Goal: Transaction & Acquisition: Purchase product/service

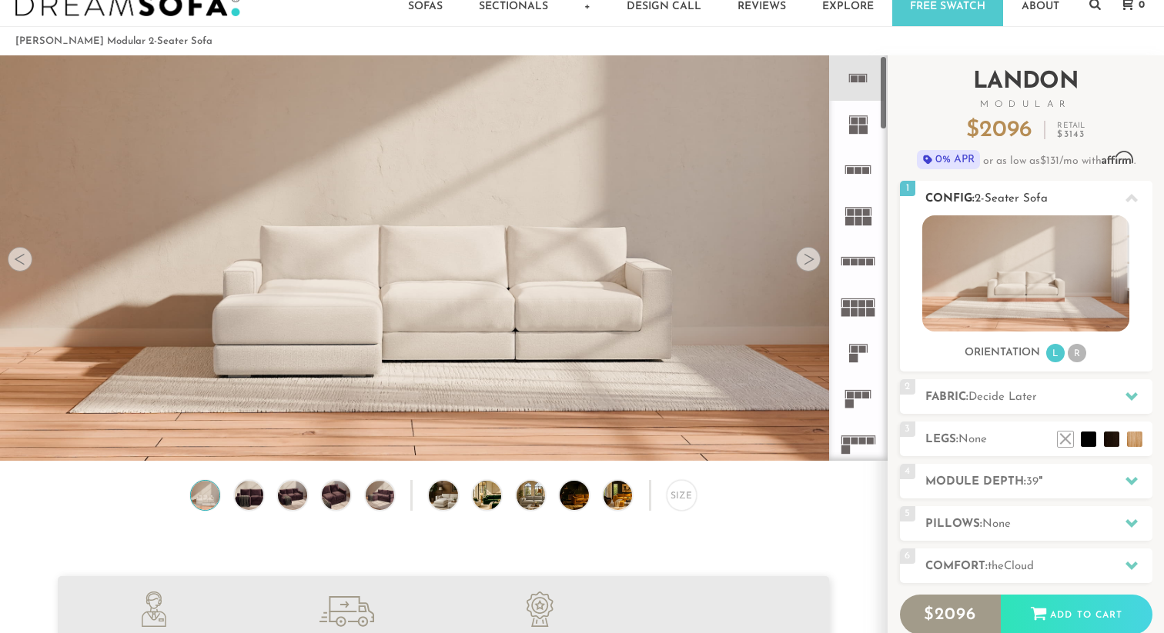
scroll to position [54, 0]
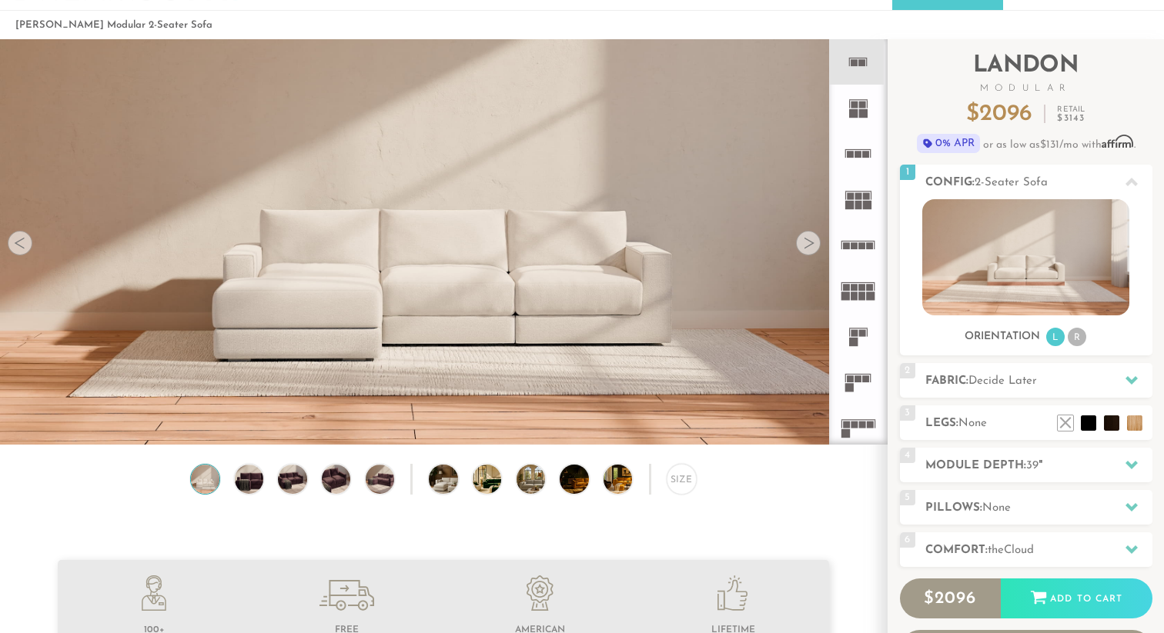
click at [812, 251] on div at bounding box center [808, 243] width 25 height 25
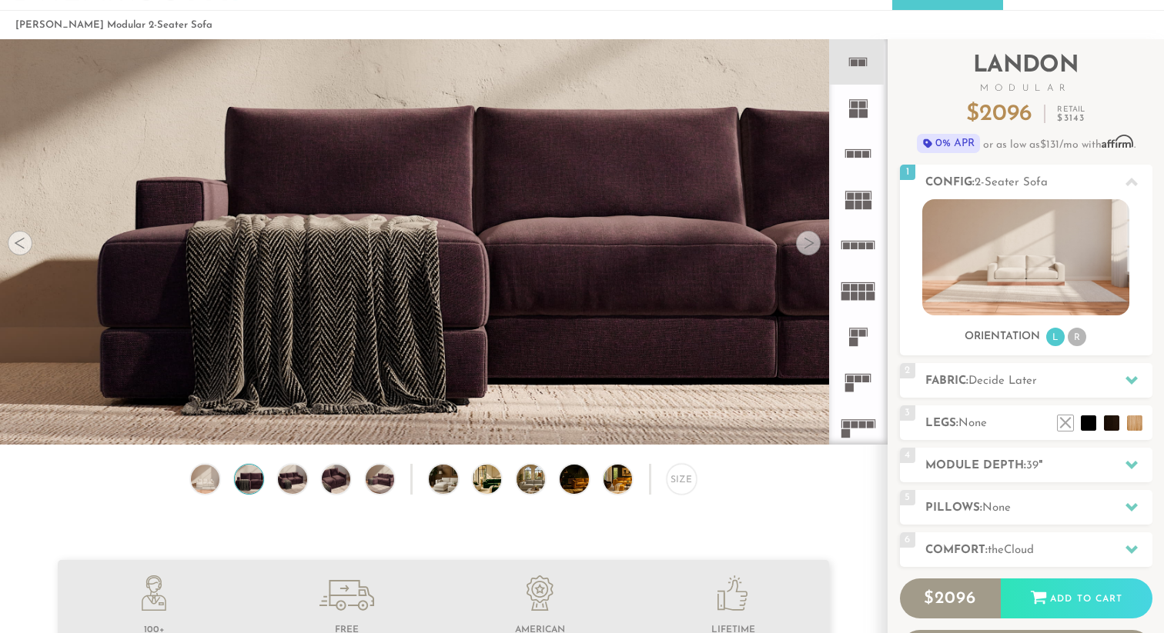
click at [812, 251] on div at bounding box center [808, 243] width 25 height 25
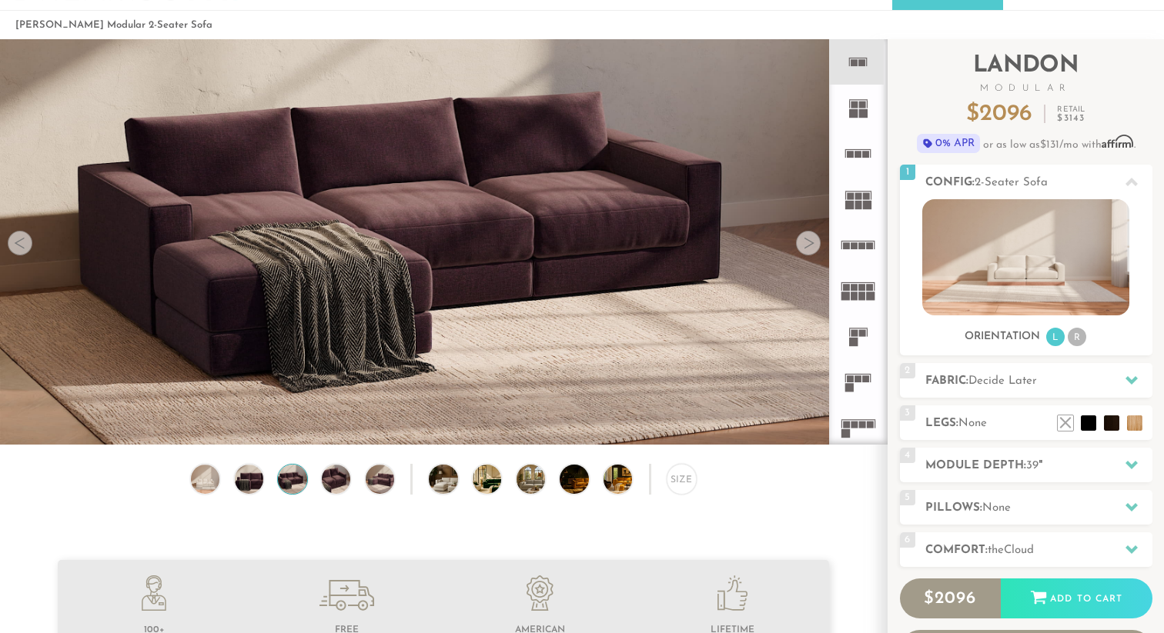
click at [812, 251] on div at bounding box center [808, 243] width 25 height 25
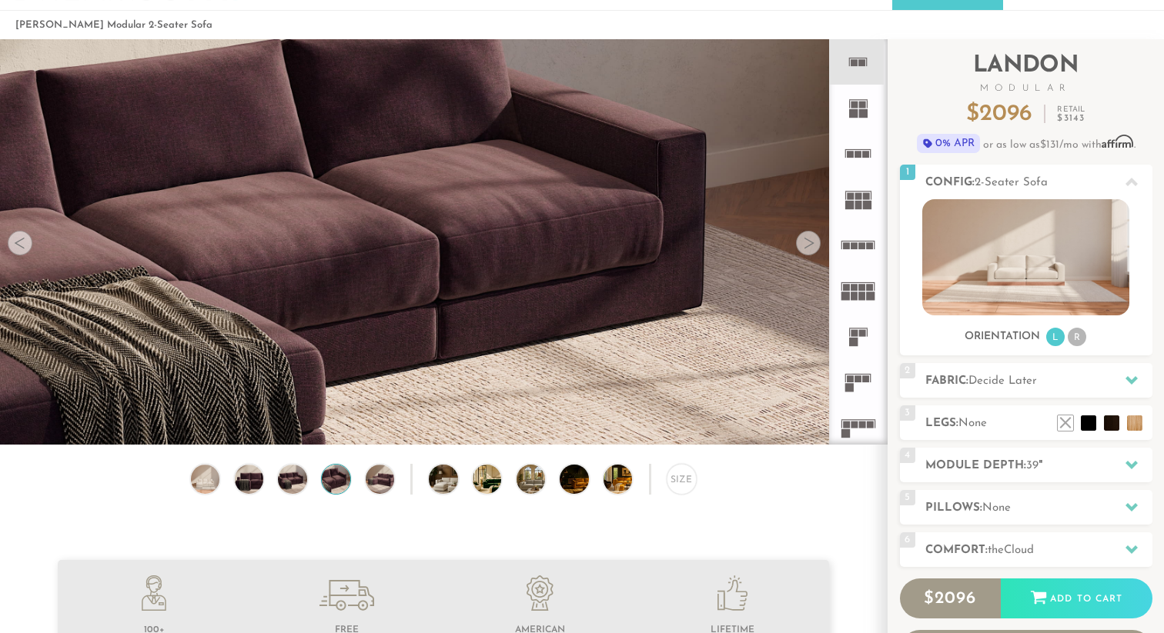
click at [812, 251] on div at bounding box center [808, 243] width 25 height 25
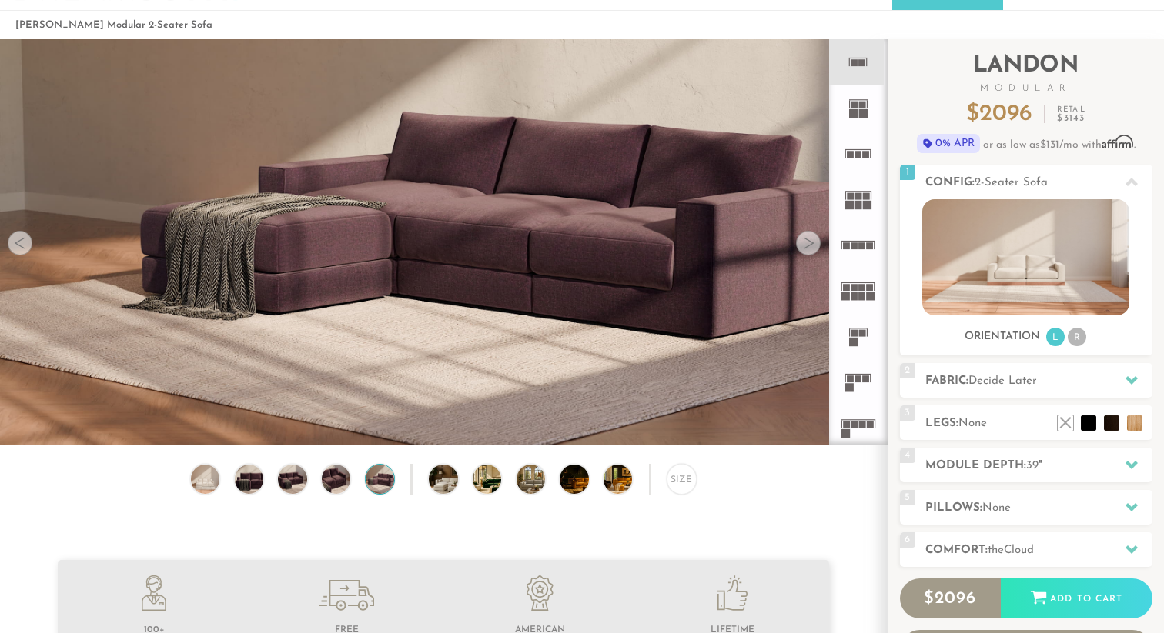
click at [812, 251] on div at bounding box center [808, 243] width 25 height 25
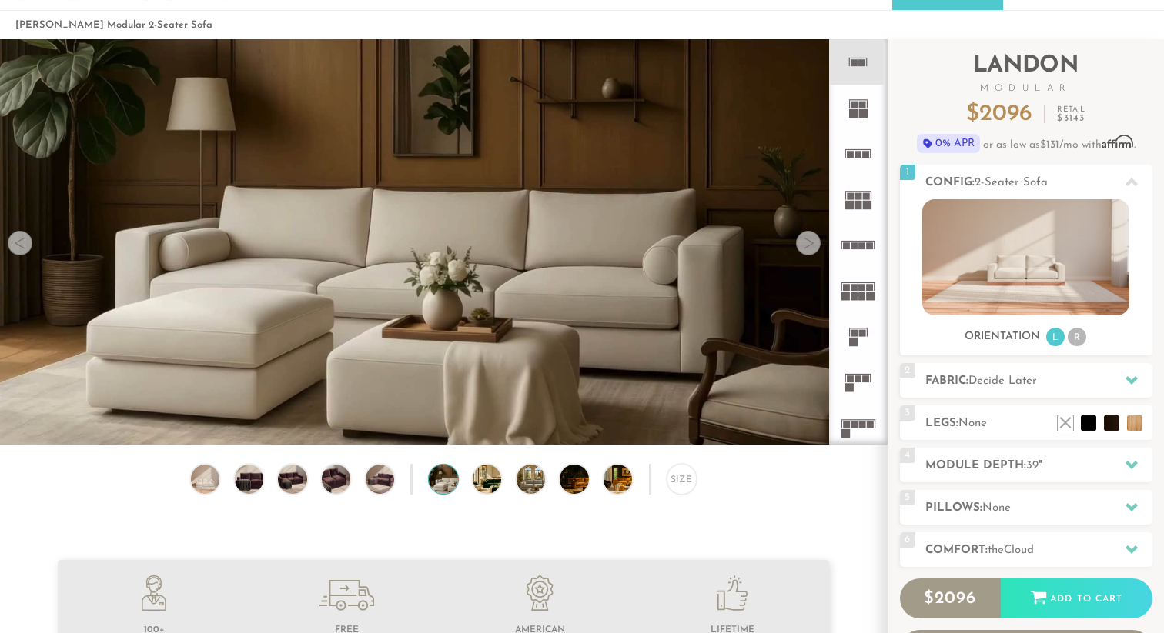
click at [812, 251] on div at bounding box center [808, 243] width 25 height 25
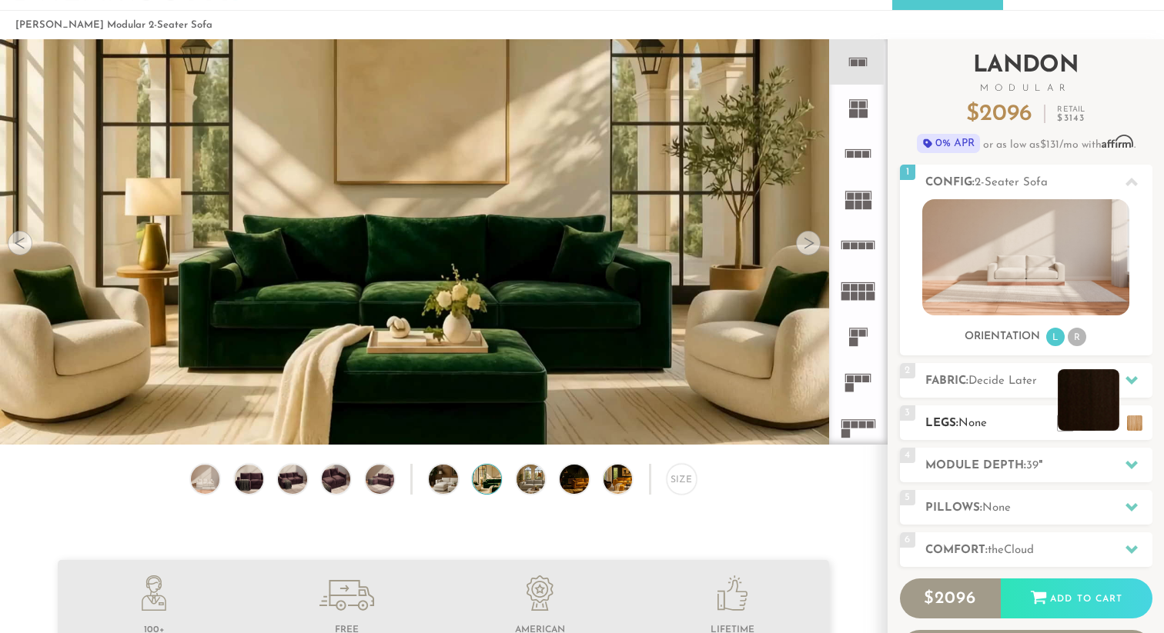
click at [1118, 426] on li at bounding box center [1088, 400] width 62 height 62
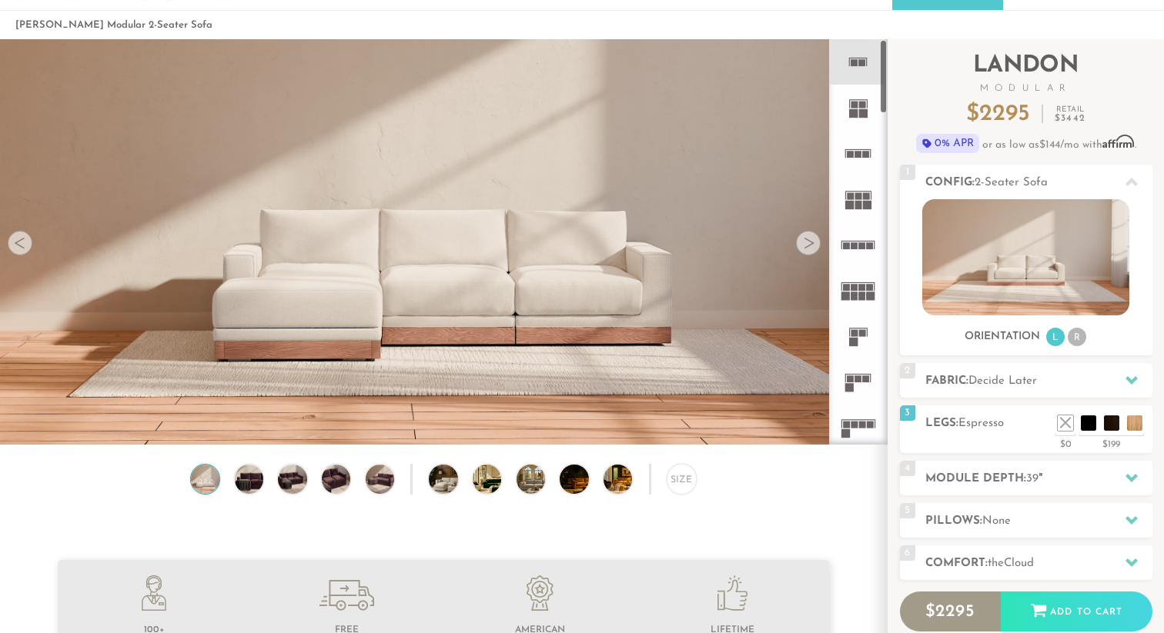
click at [819, 241] on div at bounding box center [808, 243] width 25 height 25
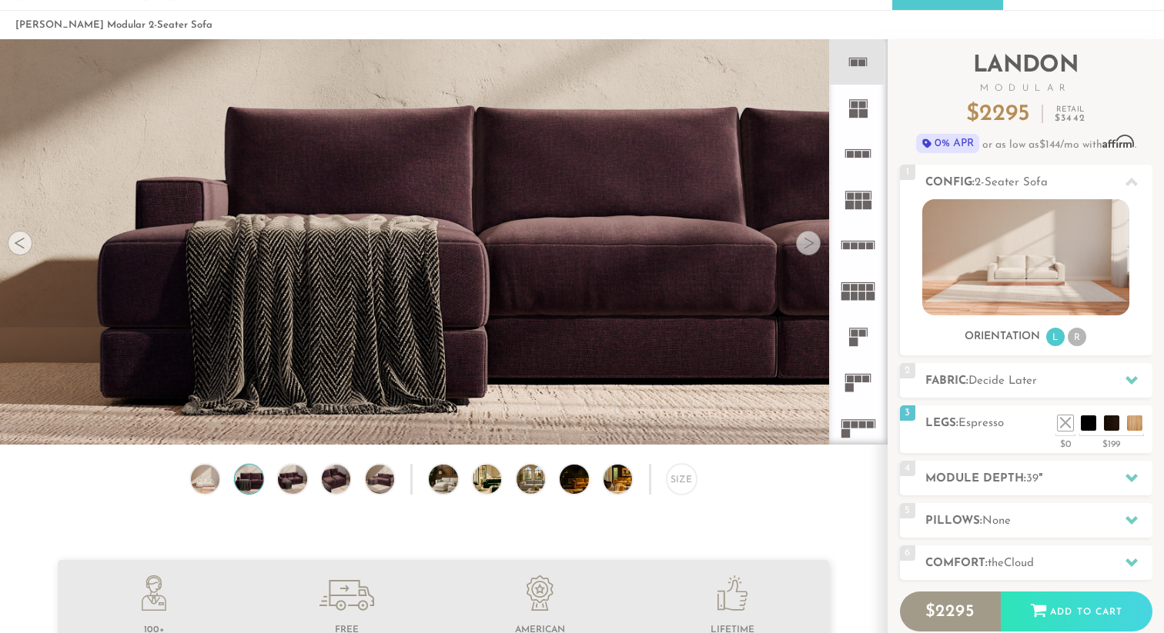
click at [819, 241] on div at bounding box center [808, 243] width 25 height 25
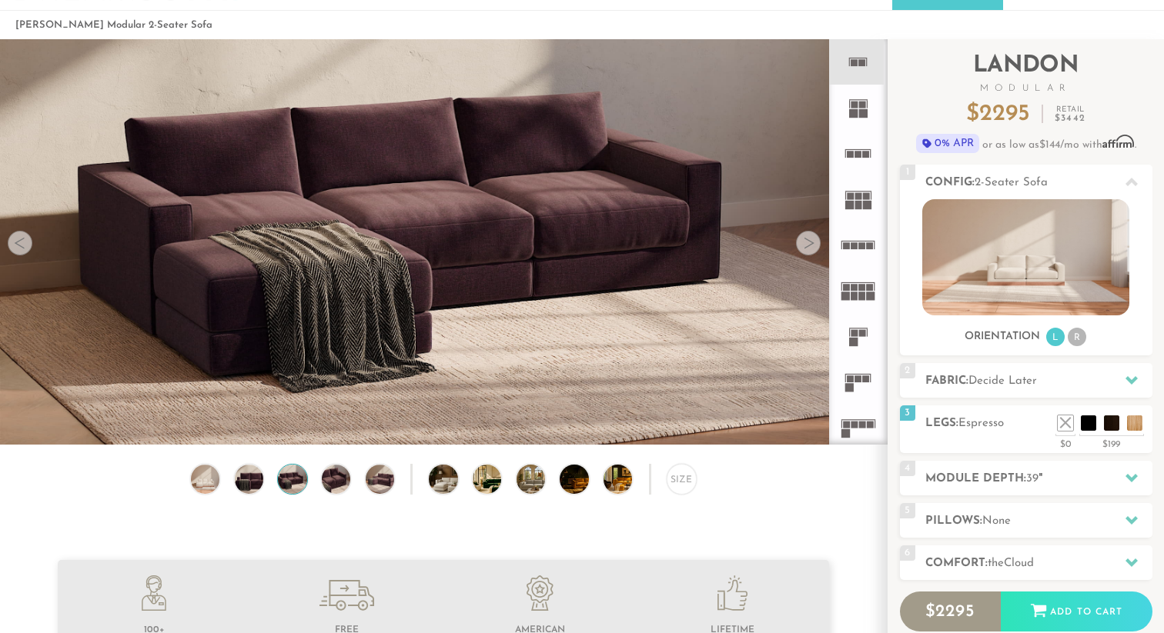
click at [819, 241] on div at bounding box center [808, 243] width 25 height 25
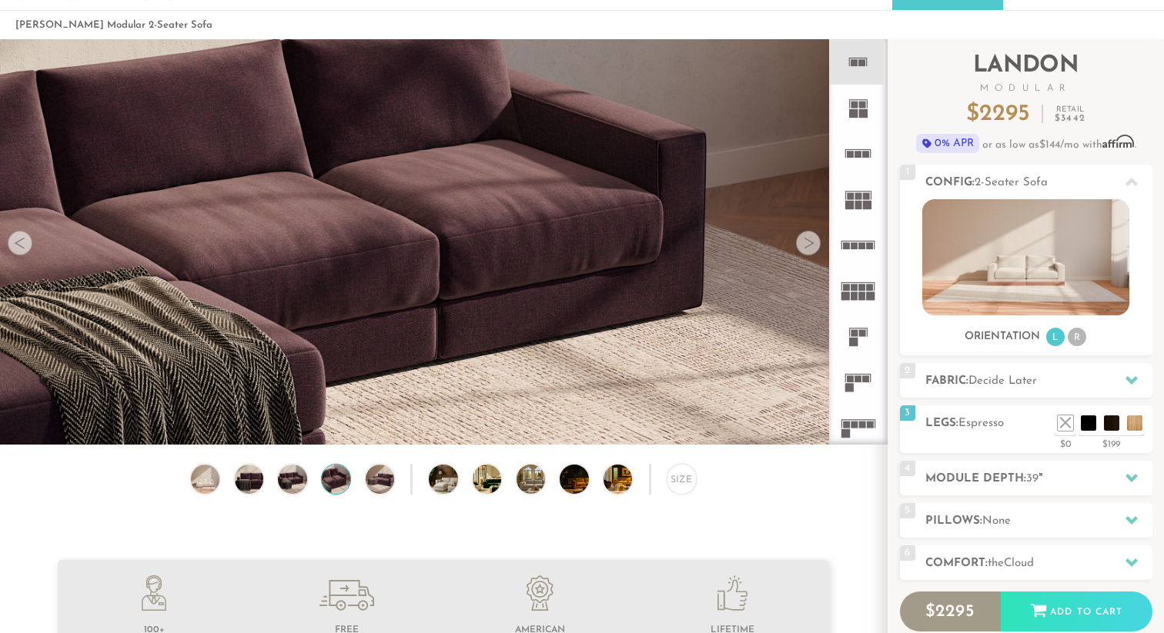
click at [819, 241] on div at bounding box center [808, 243] width 25 height 25
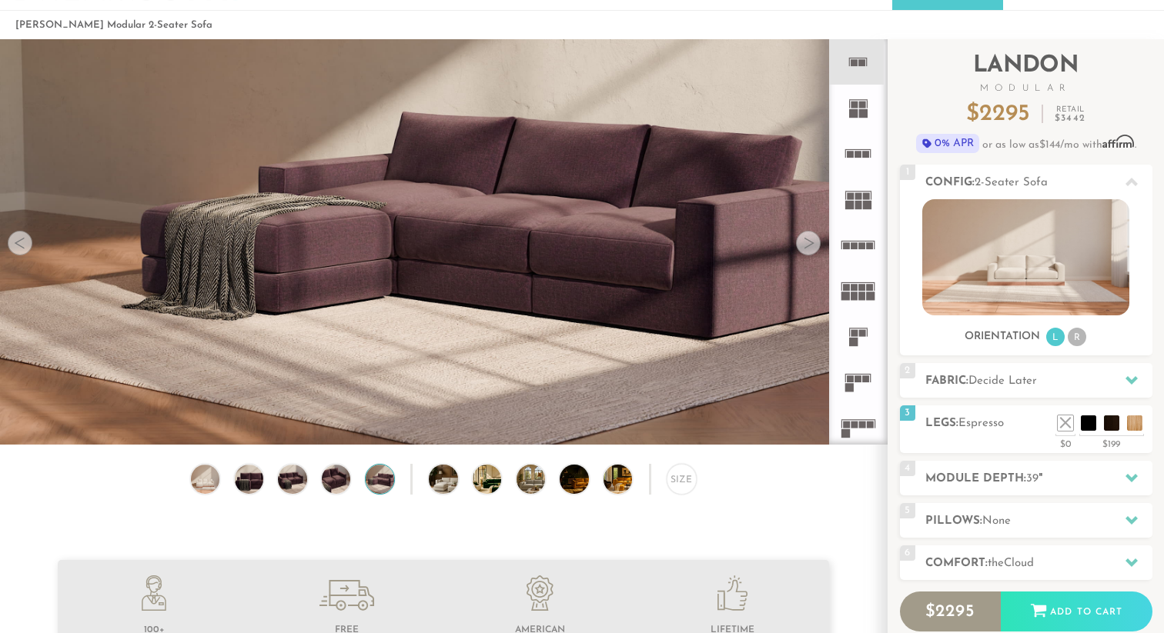
click at [819, 241] on div at bounding box center [808, 243] width 25 height 25
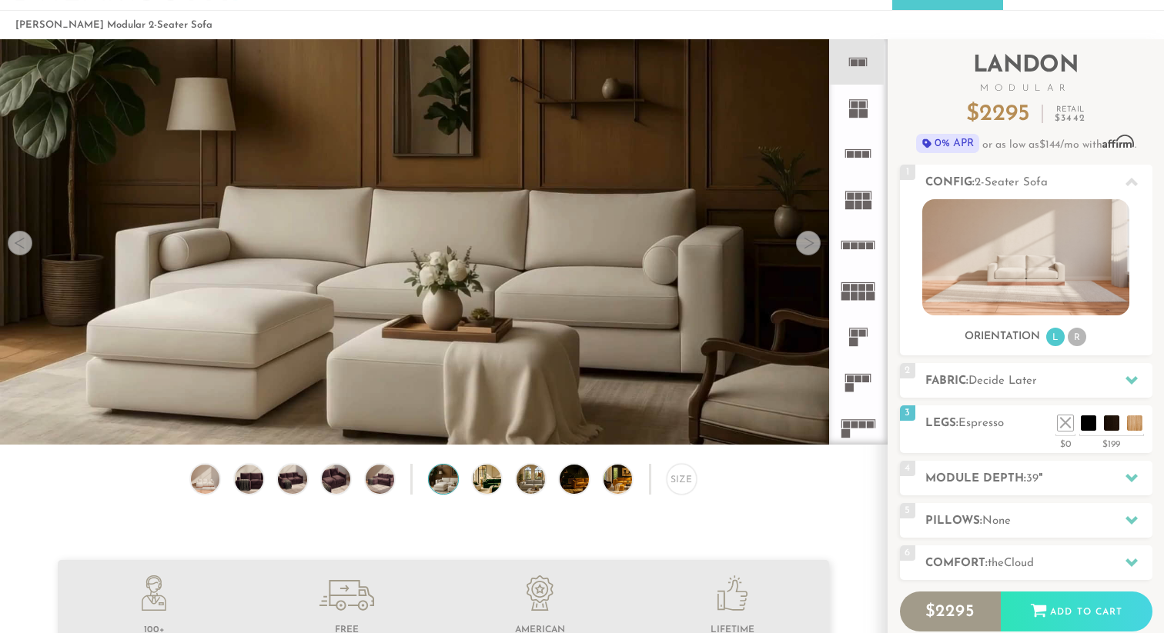
click at [819, 241] on div at bounding box center [808, 243] width 25 height 25
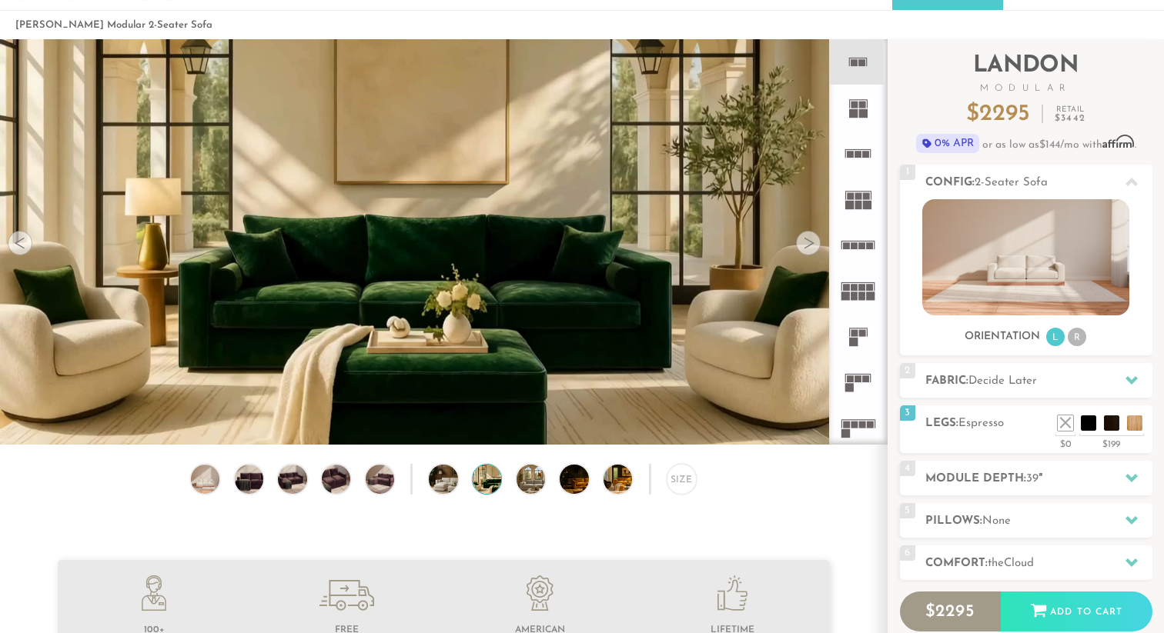
click at [819, 241] on div at bounding box center [808, 243] width 25 height 25
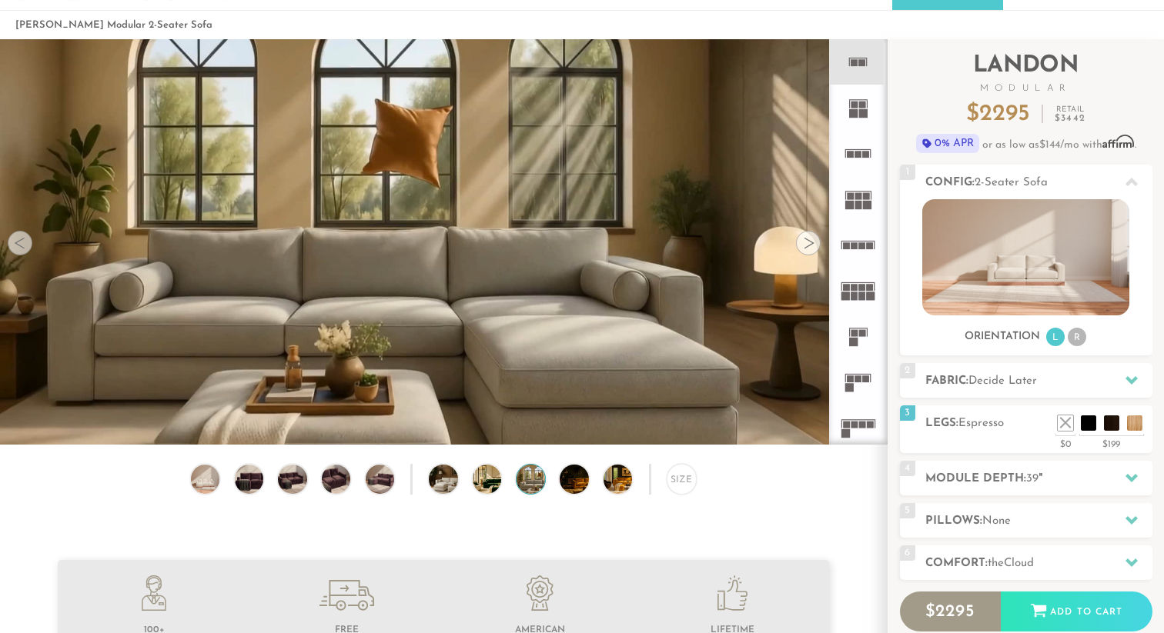
click at [819, 241] on div at bounding box center [808, 243] width 25 height 25
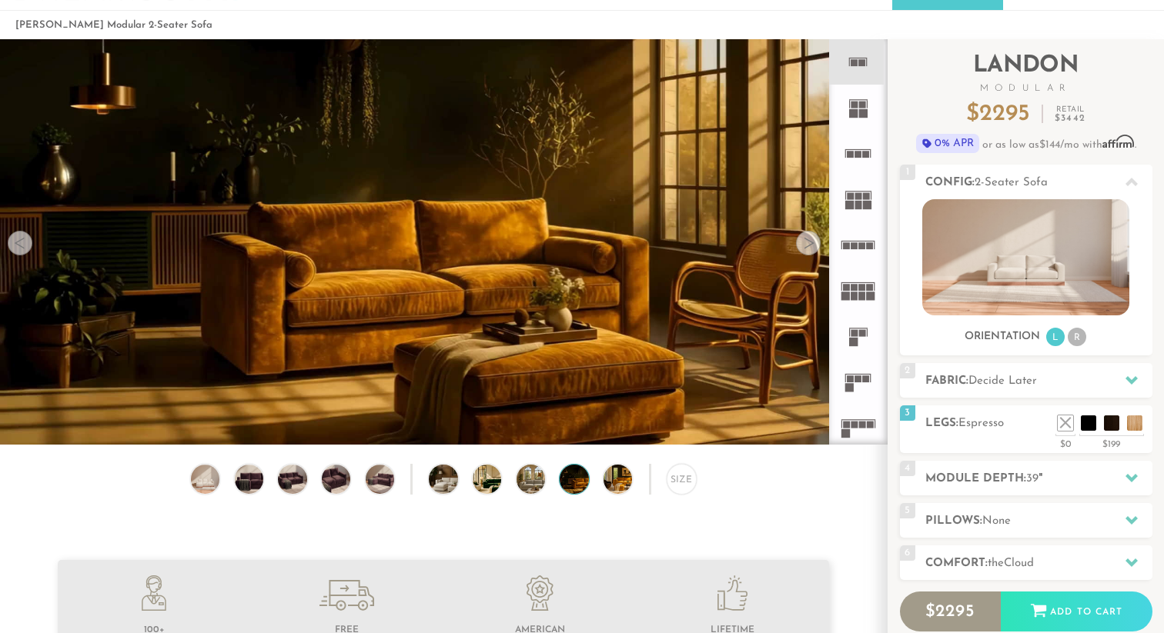
click at [819, 241] on div at bounding box center [808, 243] width 25 height 25
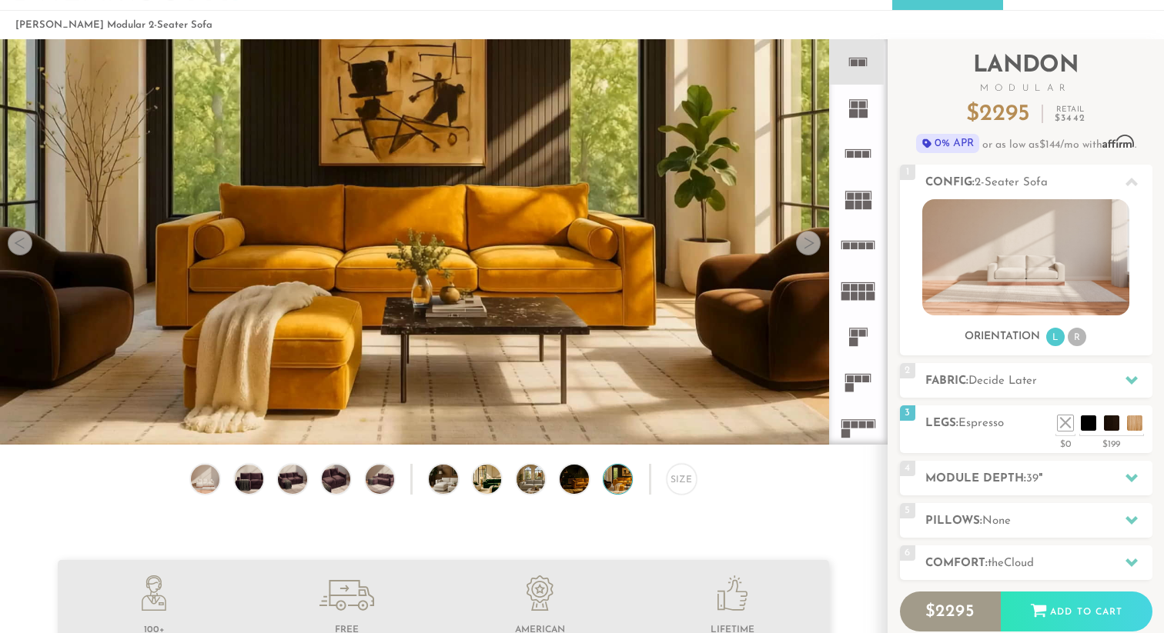
click at [819, 241] on div at bounding box center [808, 243] width 25 height 25
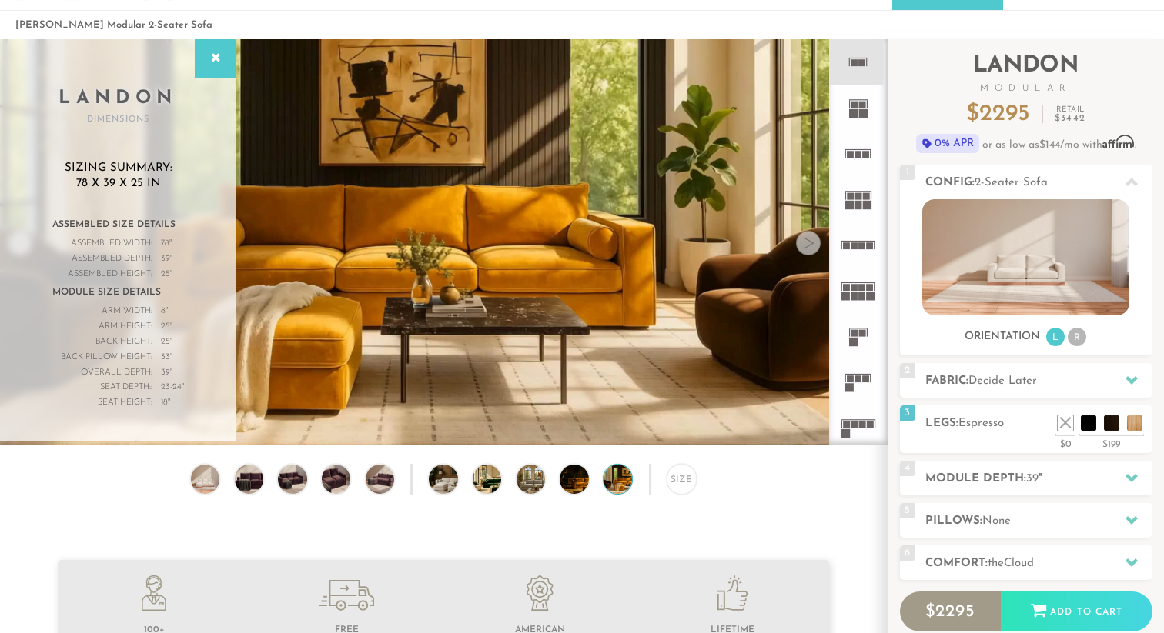
click at [819, 241] on div at bounding box center [808, 243] width 25 height 25
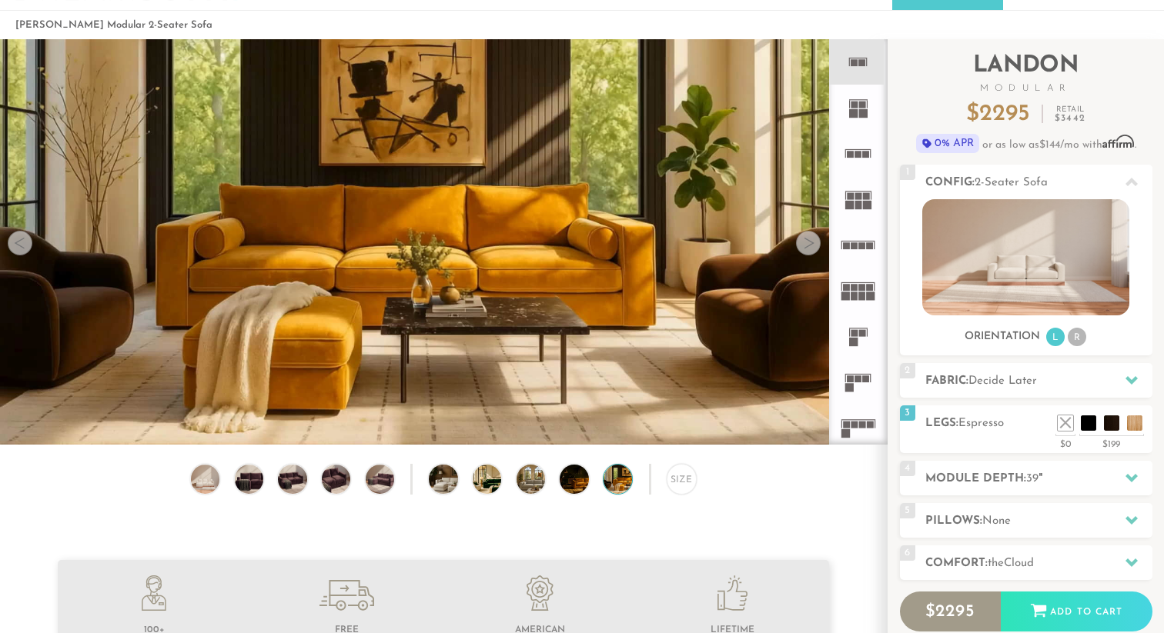
click at [813, 244] on div at bounding box center [808, 243] width 25 height 25
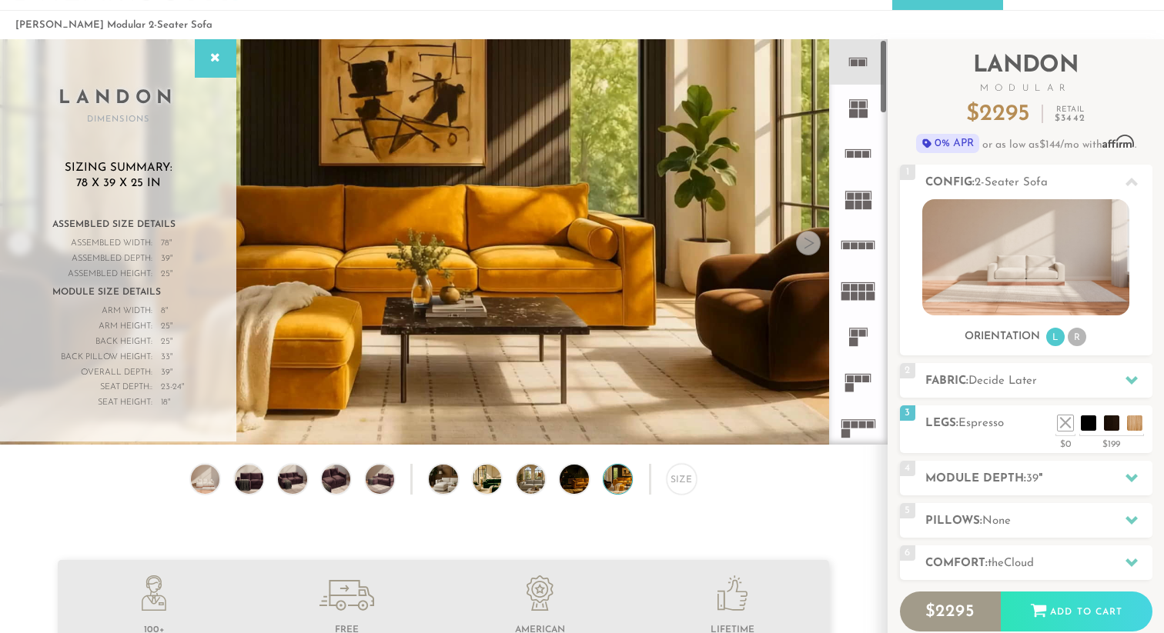
click at [859, 338] on icon at bounding box center [857, 335] width 45 height 45
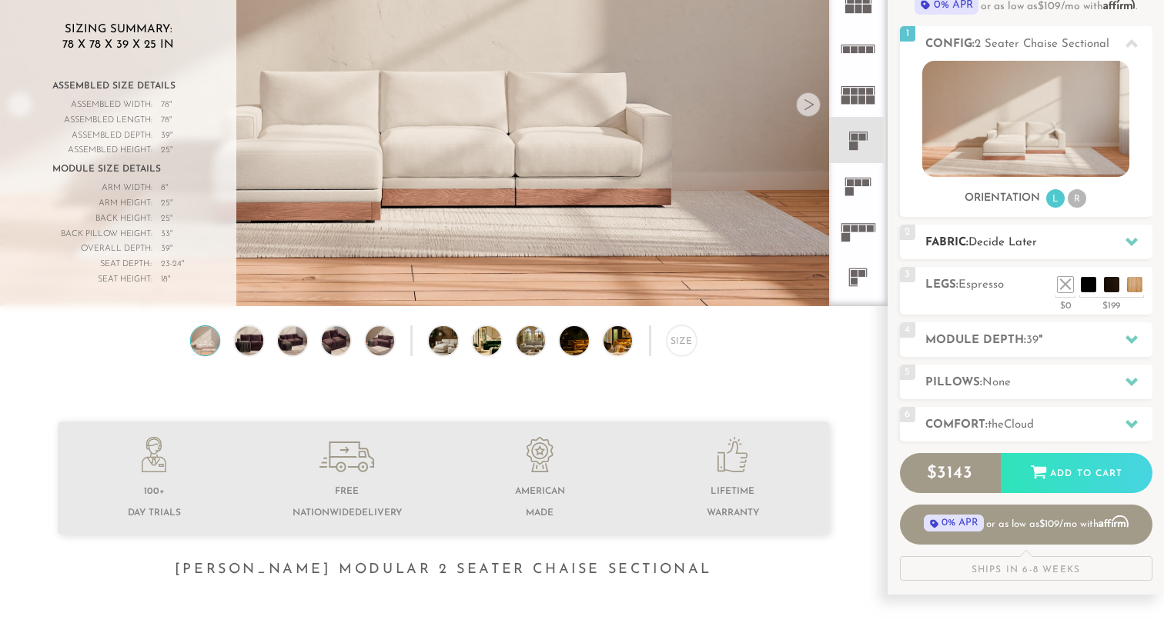
scroll to position [199, 0]
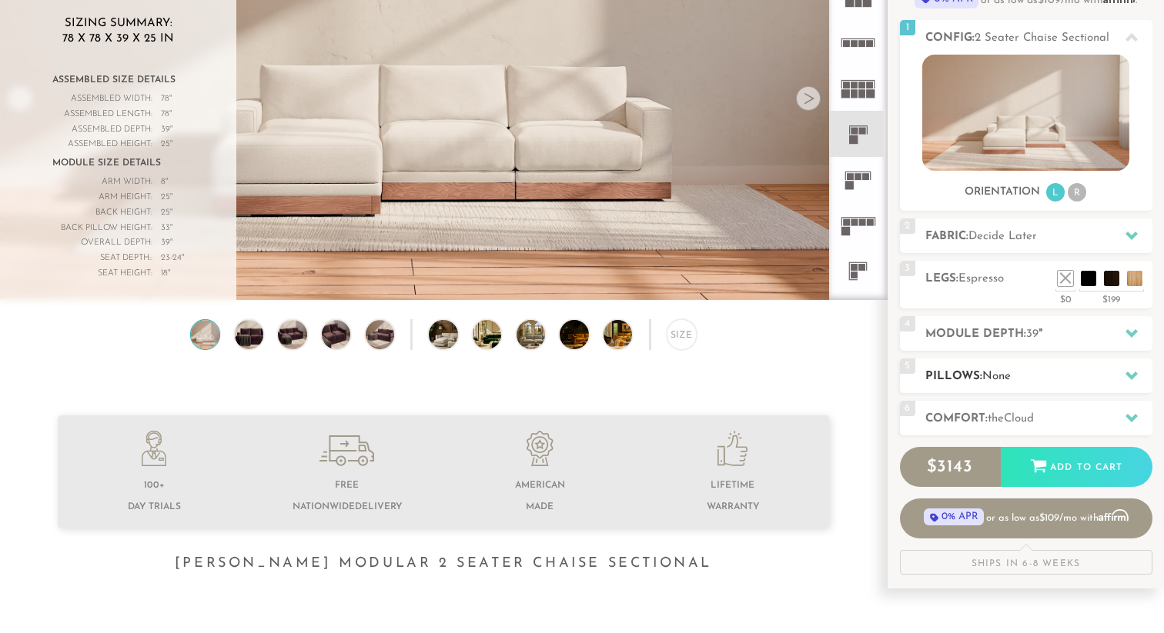
click at [1061, 384] on h2 "Pillows: None" at bounding box center [1038, 377] width 227 height 18
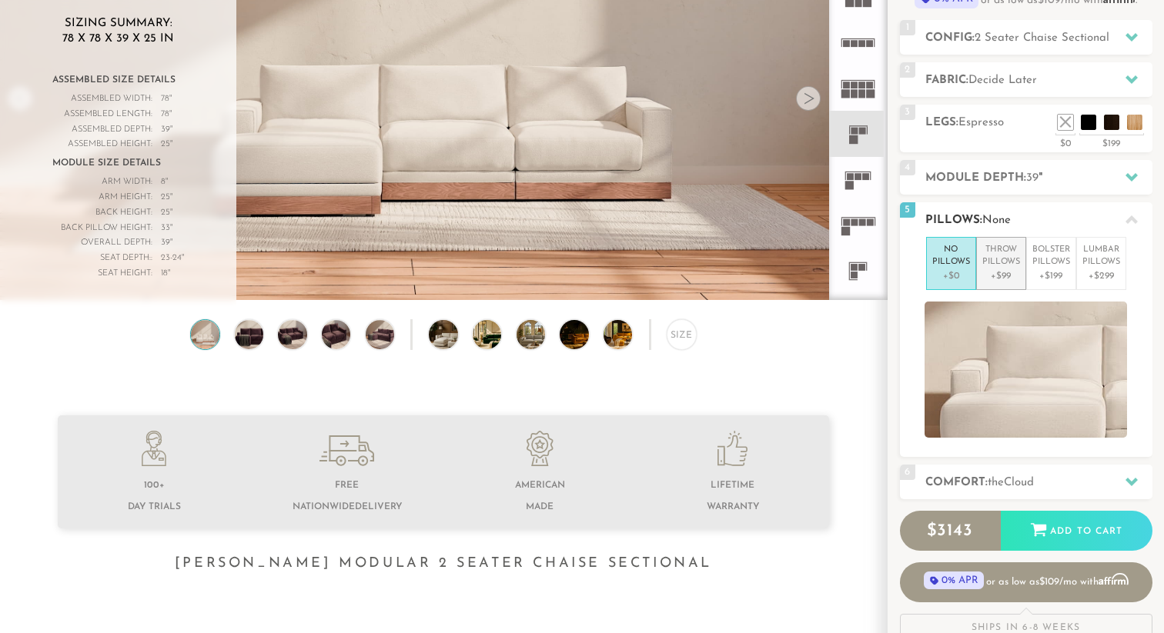
click at [984, 274] on p "+$99" at bounding box center [1001, 276] width 38 height 14
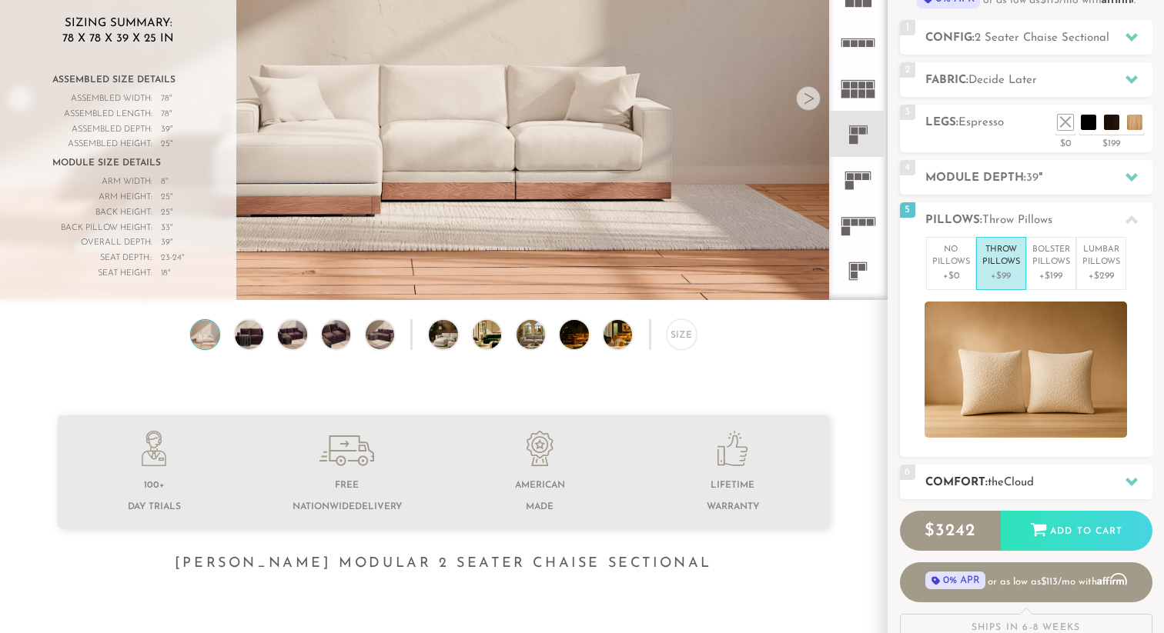
click at [1003, 474] on h2 "Comfort: the Cloud" at bounding box center [1038, 483] width 227 height 18
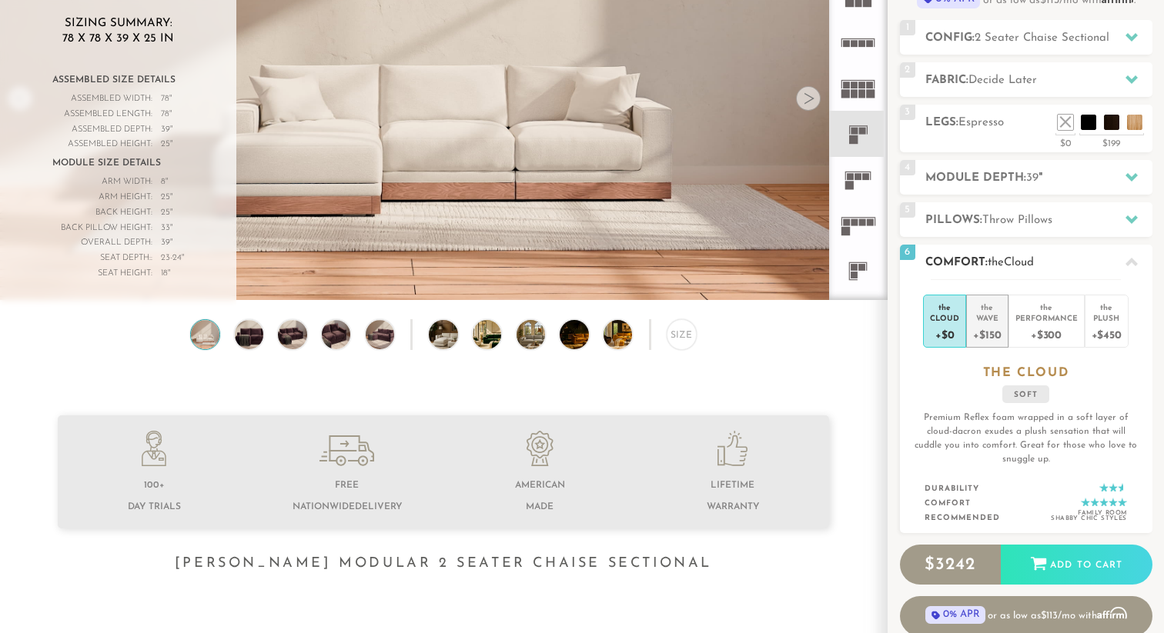
click at [985, 332] on div "+$150" at bounding box center [987, 334] width 28 height 22
click at [1110, 326] on div "+$450" at bounding box center [1106, 334] width 30 height 22
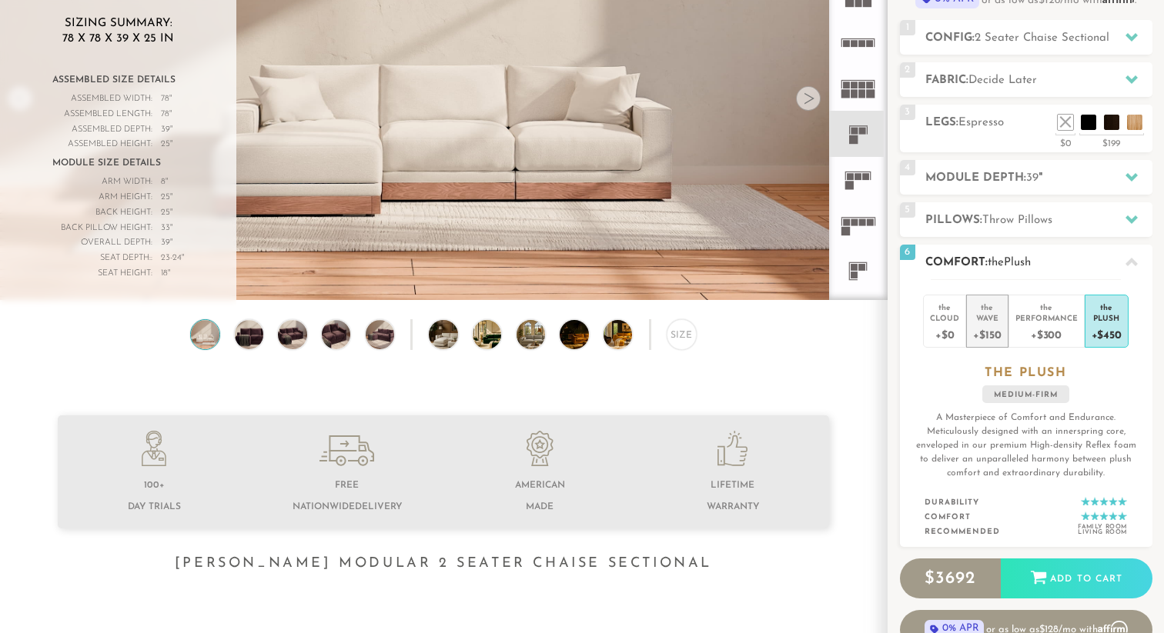
click at [980, 313] on div "Wave" at bounding box center [987, 317] width 28 height 11
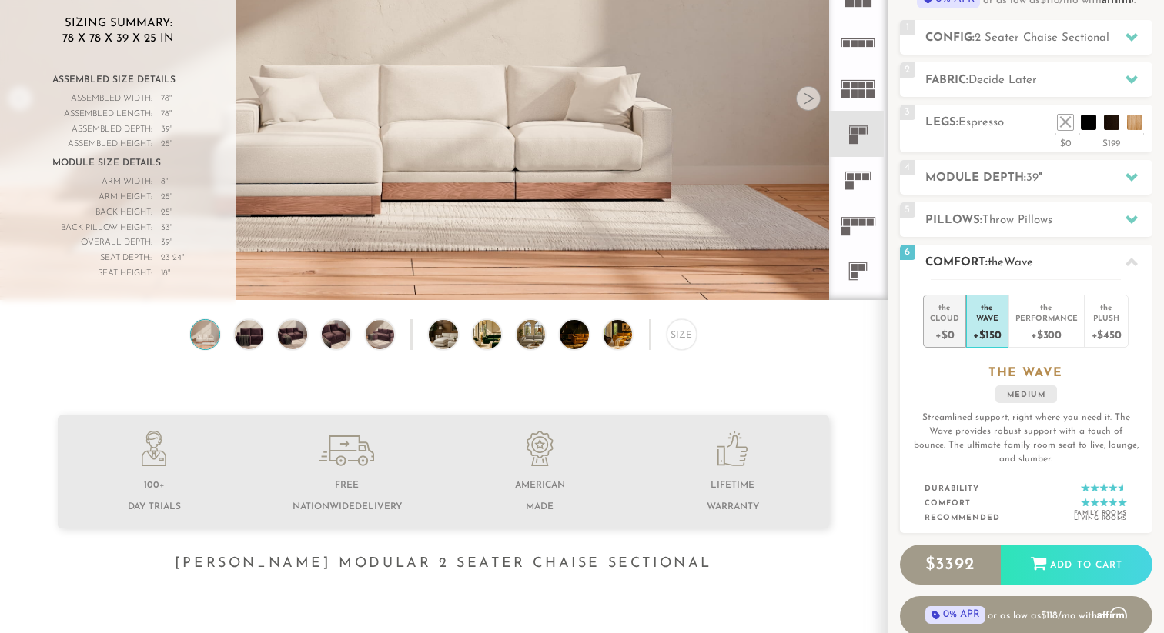
click at [952, 324] on div "+$0" at bounding box center [944, 334] width 29 height 22
click at [986, 323] on div "+$150" at bounding box center [987, 334] width 28 height 22
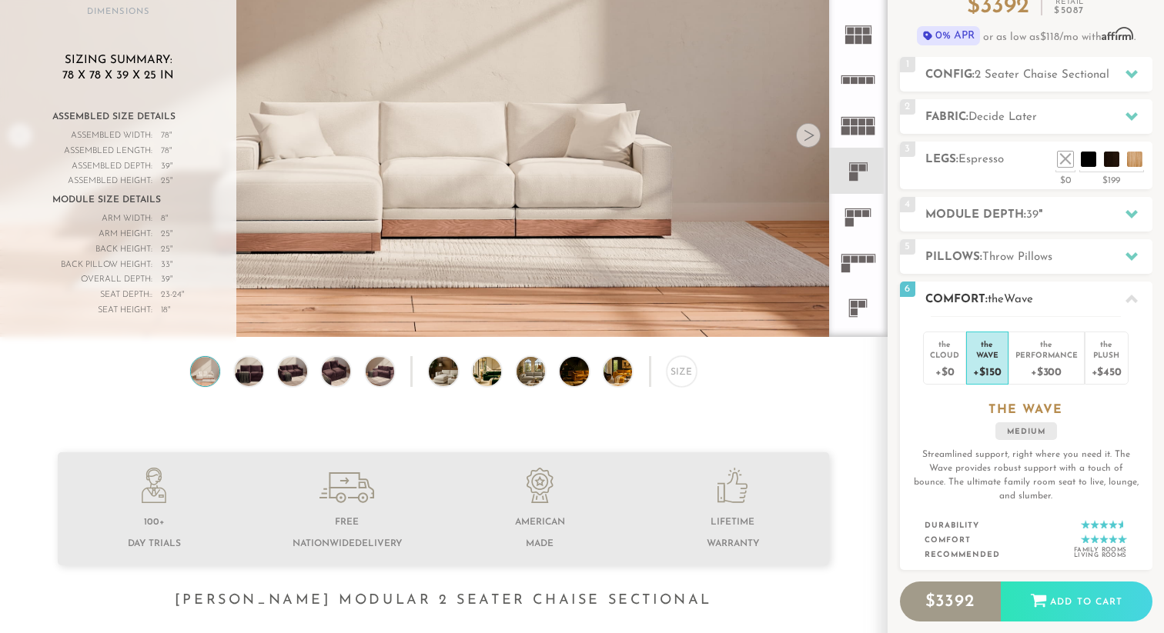
scroll to position [164, 0]
